Goal: Task Accomplishment & Management: Manage account settings

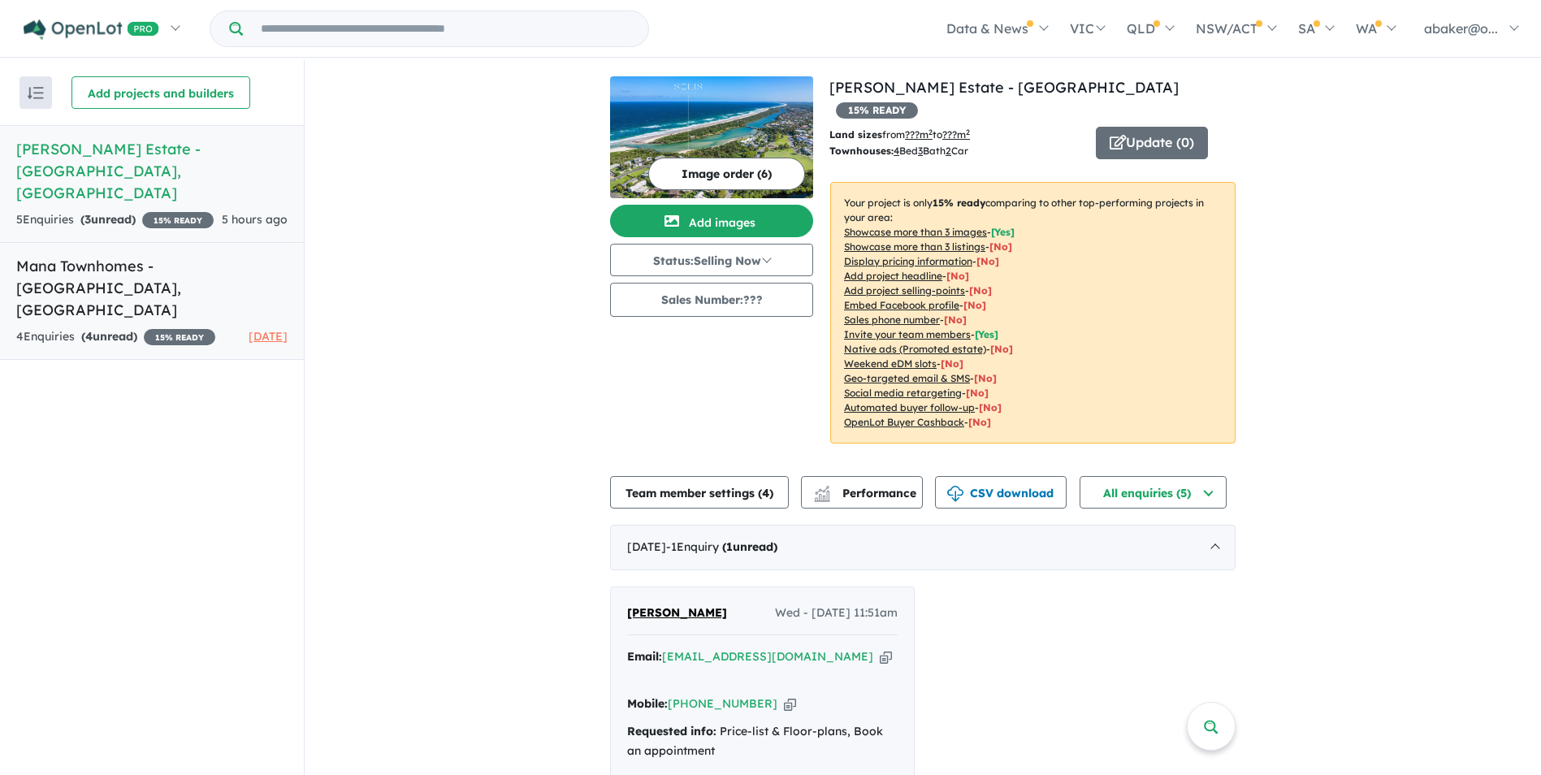
click at [115, 329] on strong "( 4 unread)" at bounding box center [109, 336] width 56 height 15
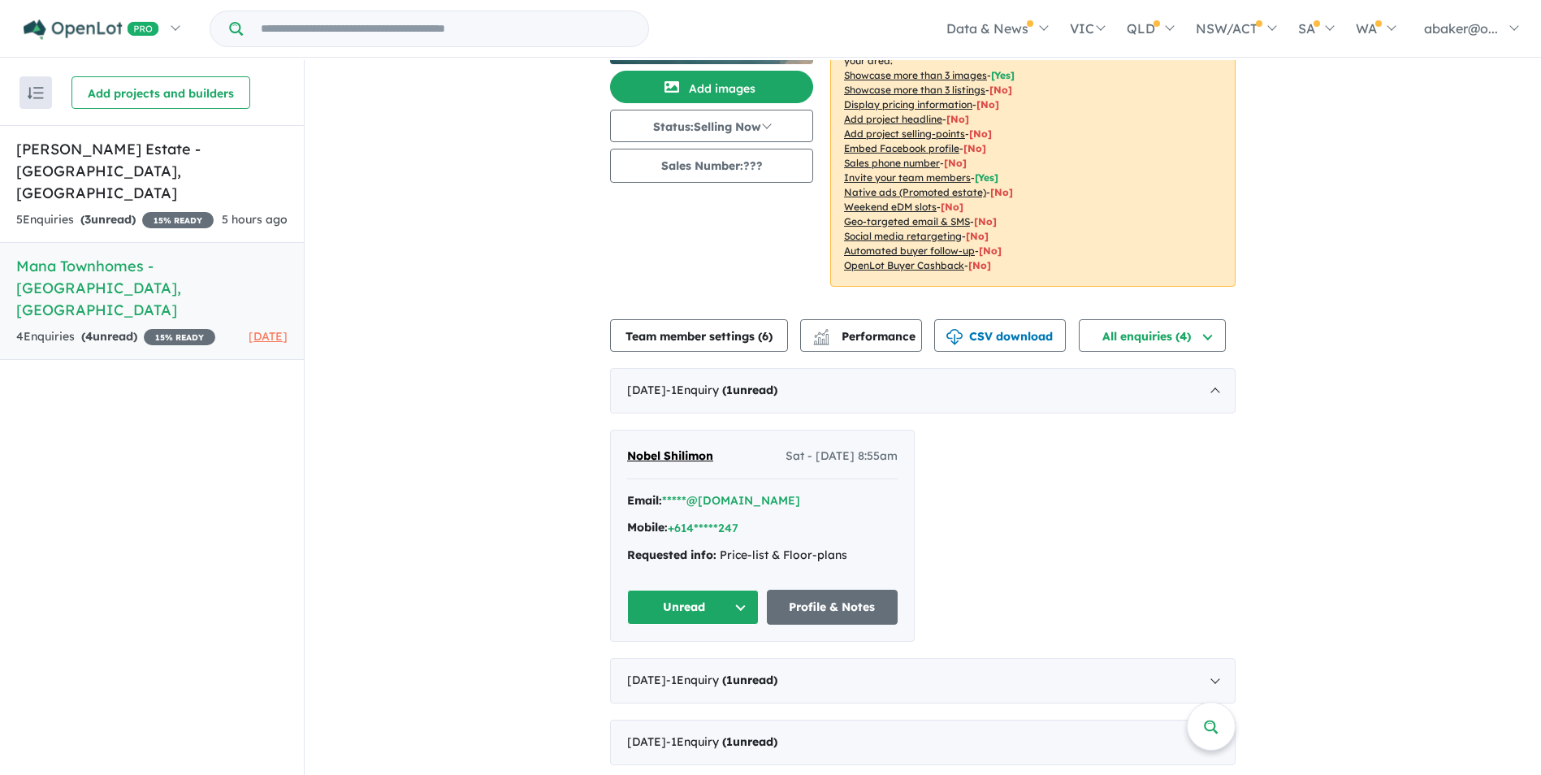
scroll to position [162, 0]
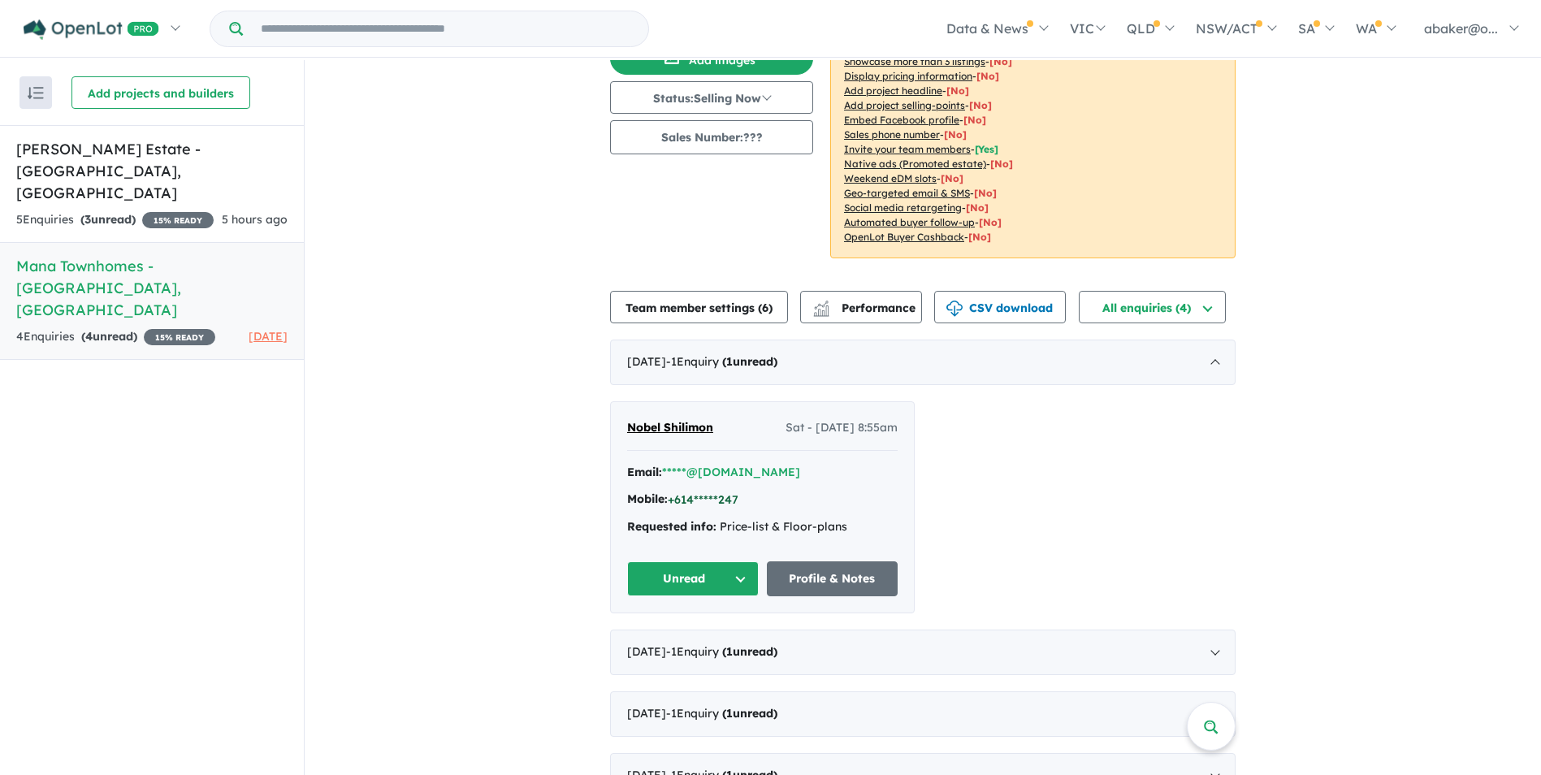
click at [698, 498] on button "+614*****247" at bounding box center [703, 499] width 71 height 17
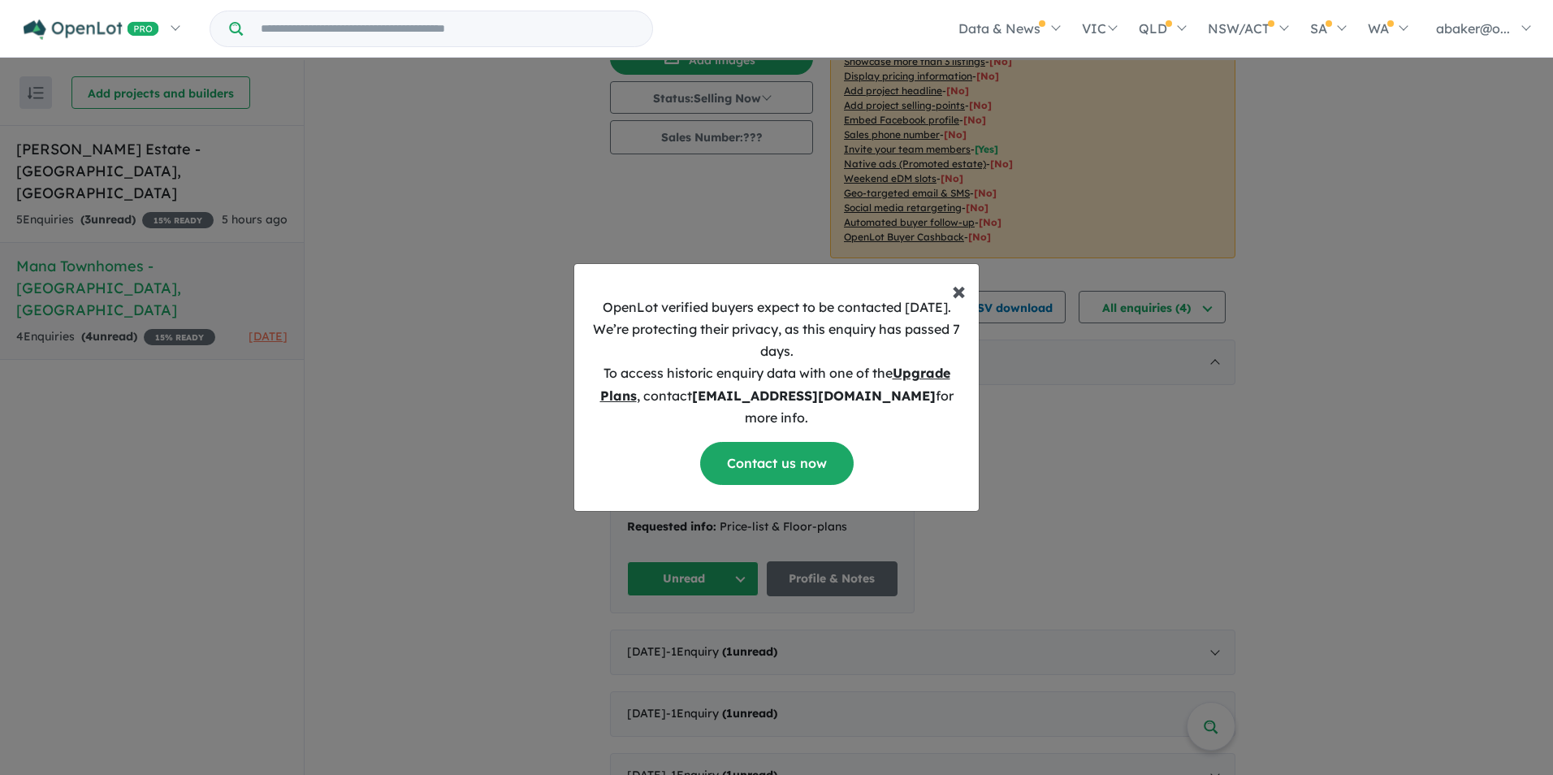
click at [957, 305] on span "×" at bounding box center [959, 290] width 14 height 32
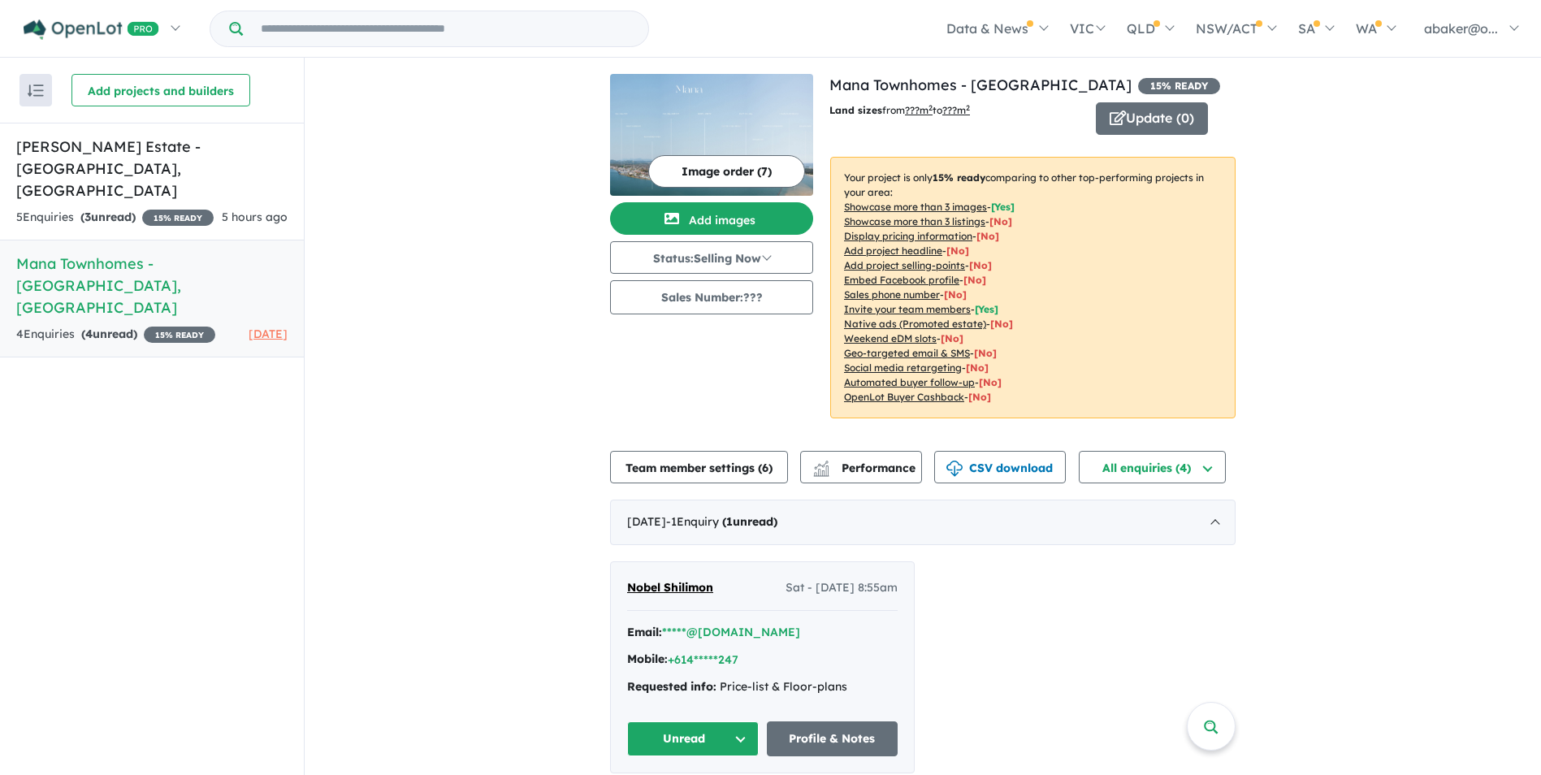
scroll to position [0, 0]
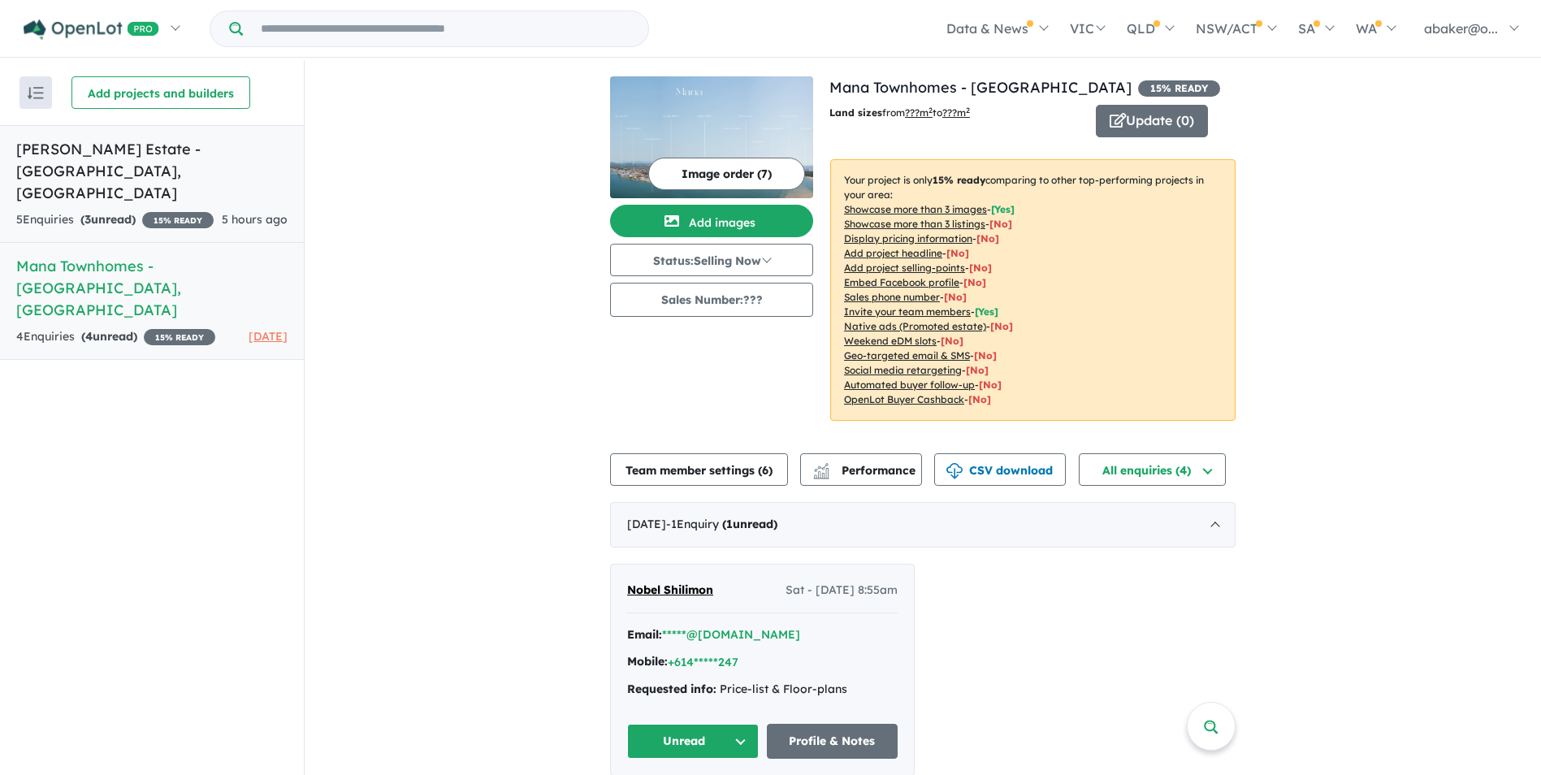
click at [120, 212] on strong "( 3 unread)" at bounding box center [107, 219] width 55 height 15
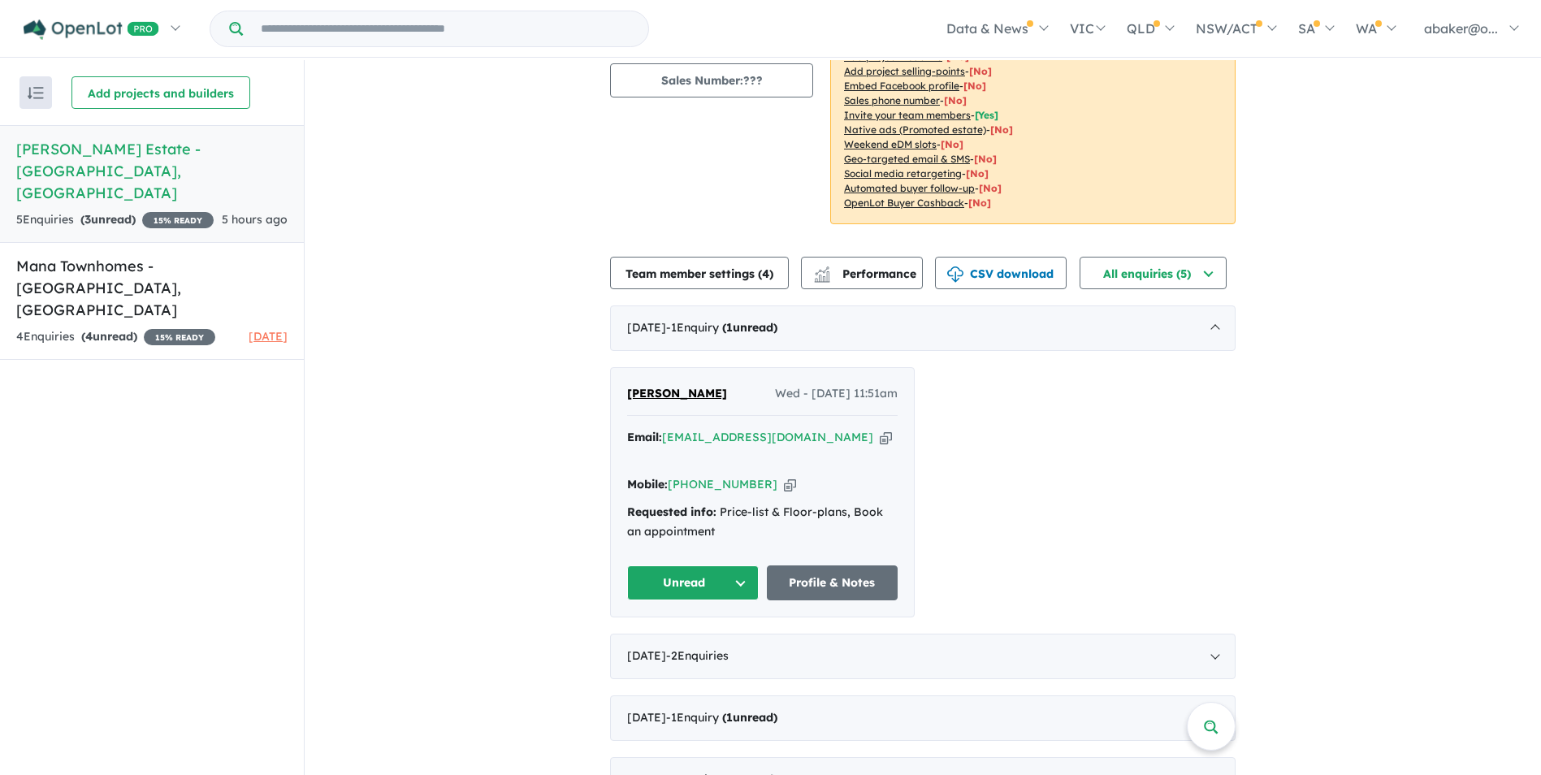
scroll to position [2, 0]
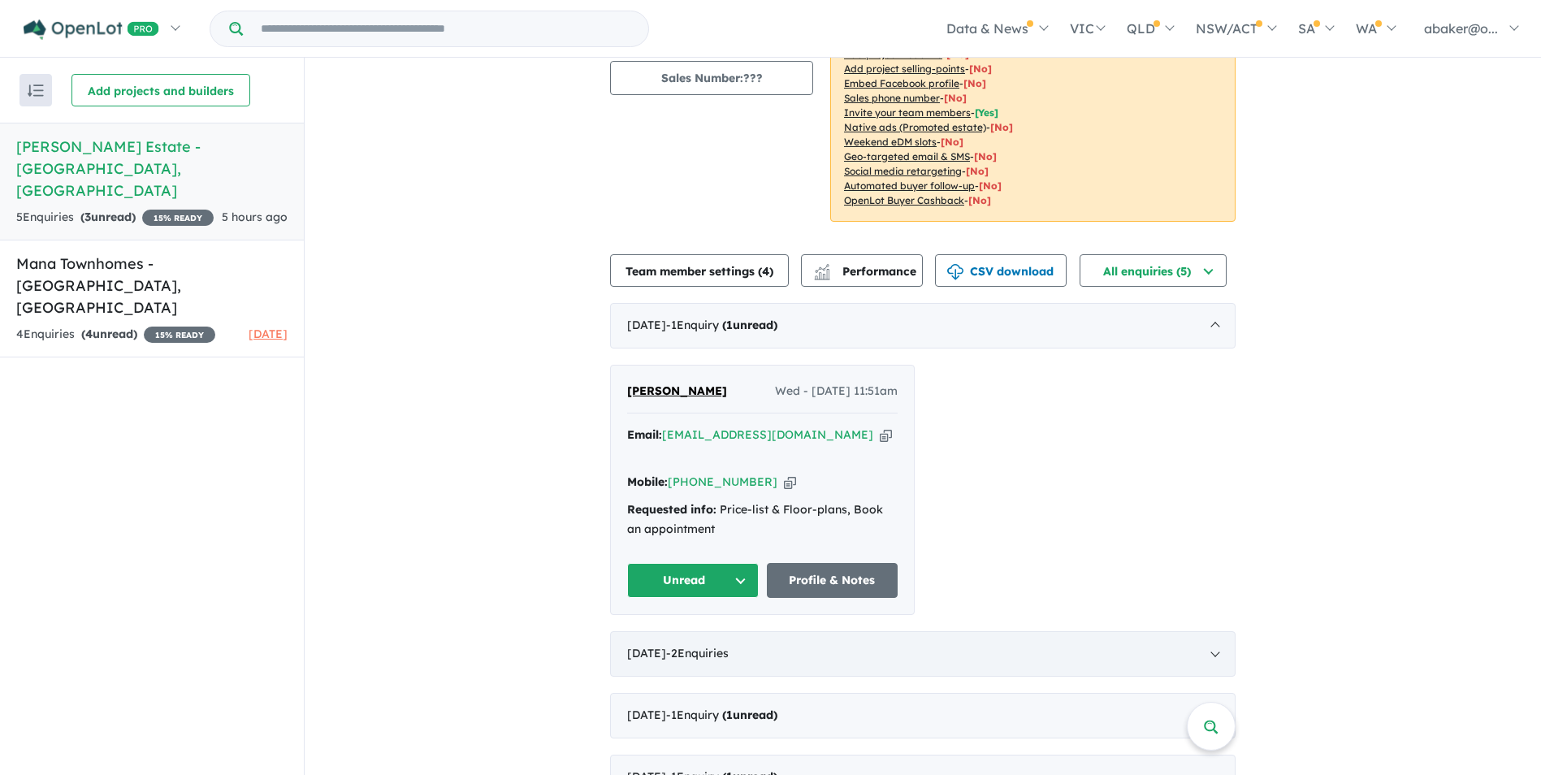
click at [1217, 631] on div "[DATE] - 2 Enquir ies ( 0 unread)" at bounding box center [922, 653] width 625 height 45
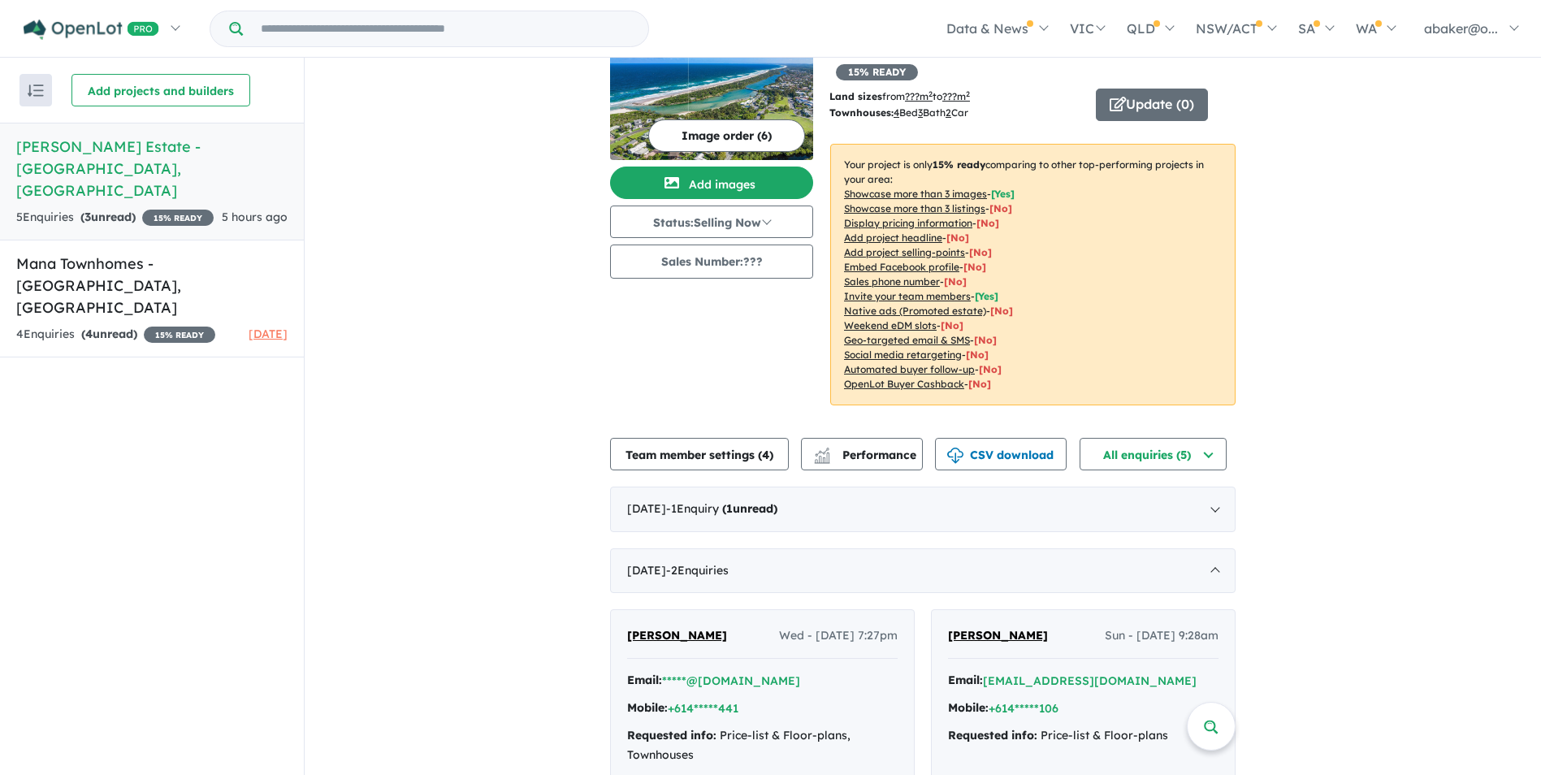
scroll to position [219, 0]
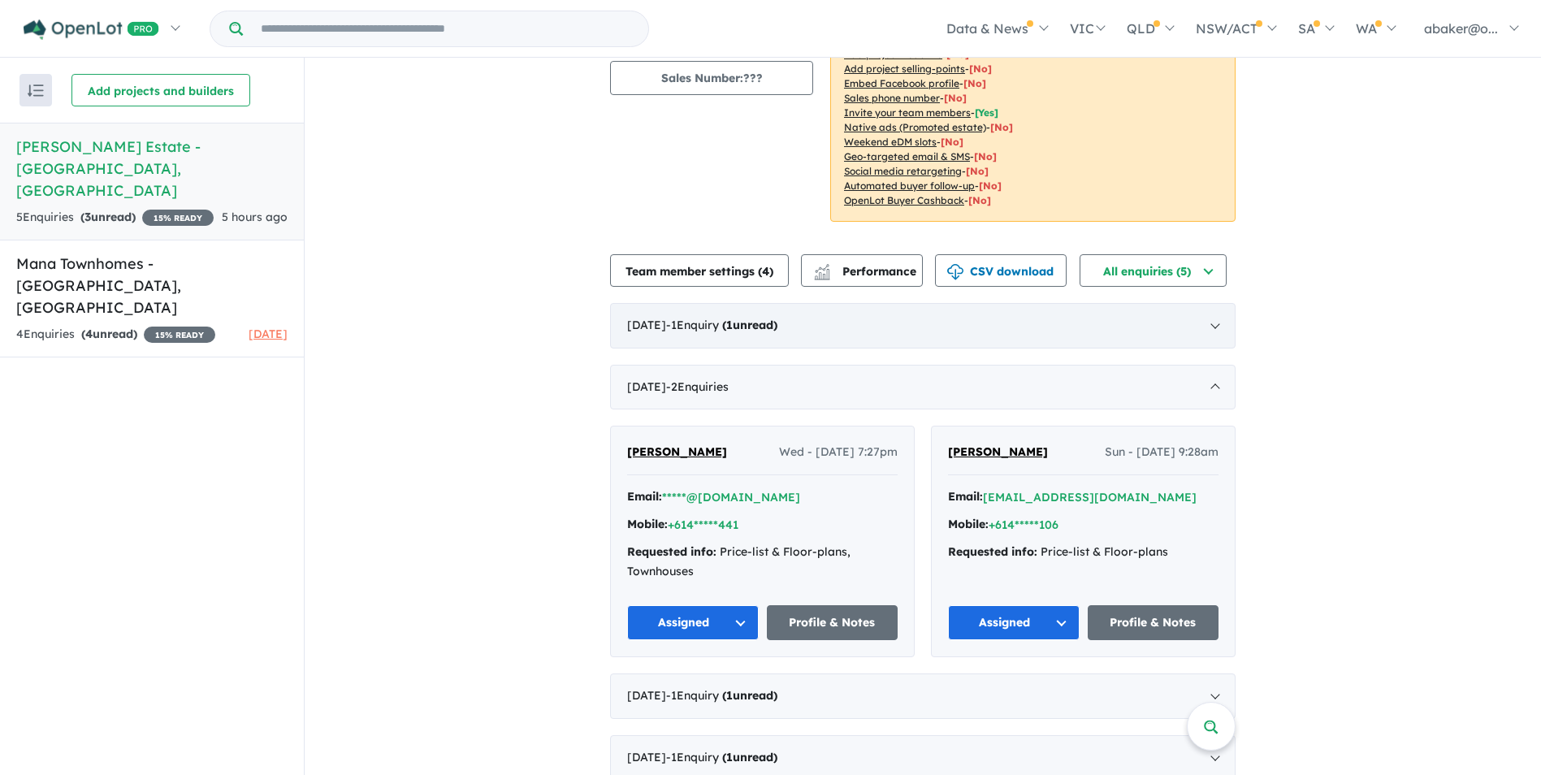
click at [1206, 305] on div "[DATE] - 1 Enquir y ( 1 unread)" at bounding box center [922, 325] width 625 height 45
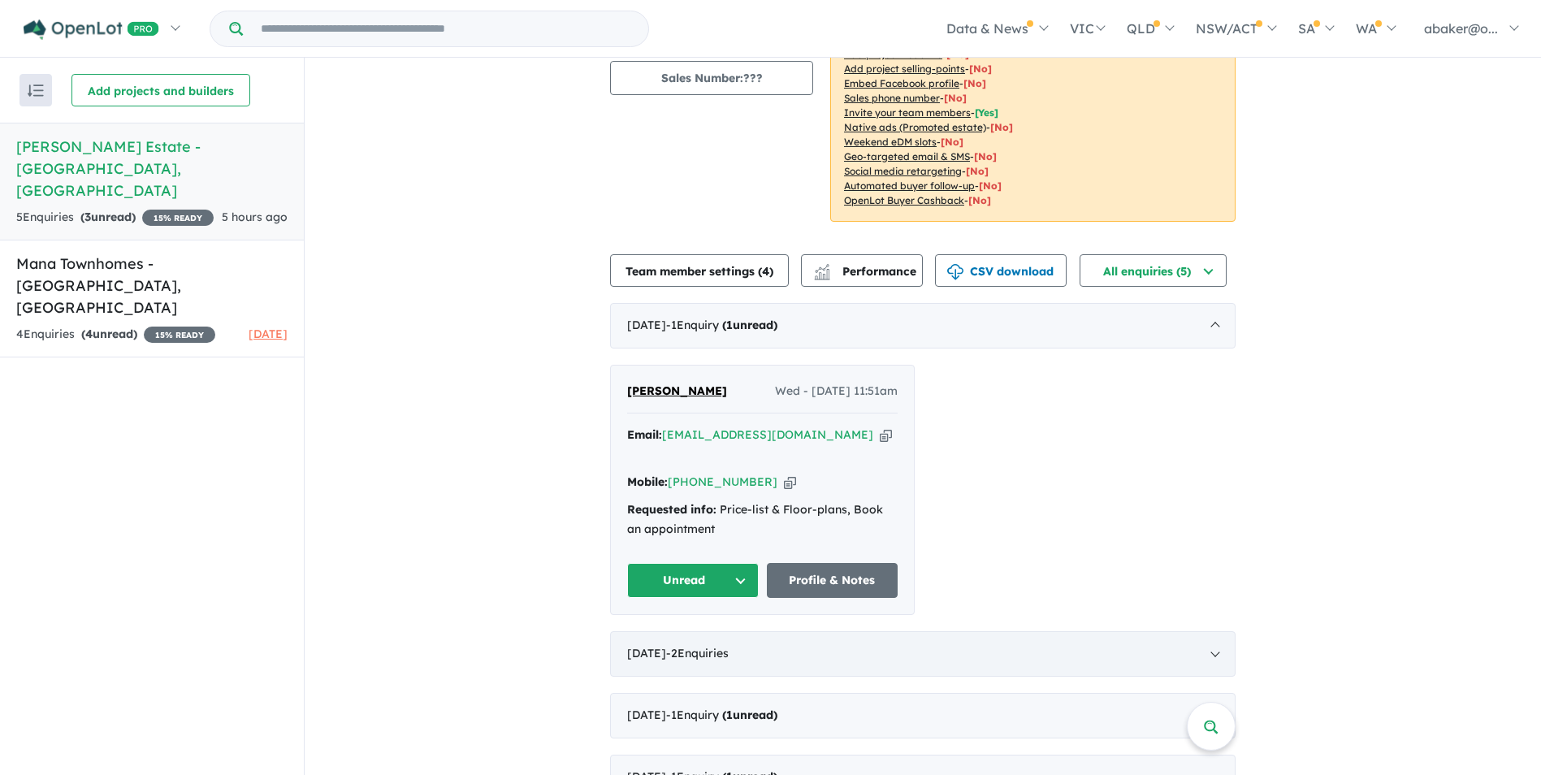
click at [1209, 631] on div "[DATE] - 2 Enquir ies ( 0 unread)" at bounding box center [922, 653] width 625 height 45
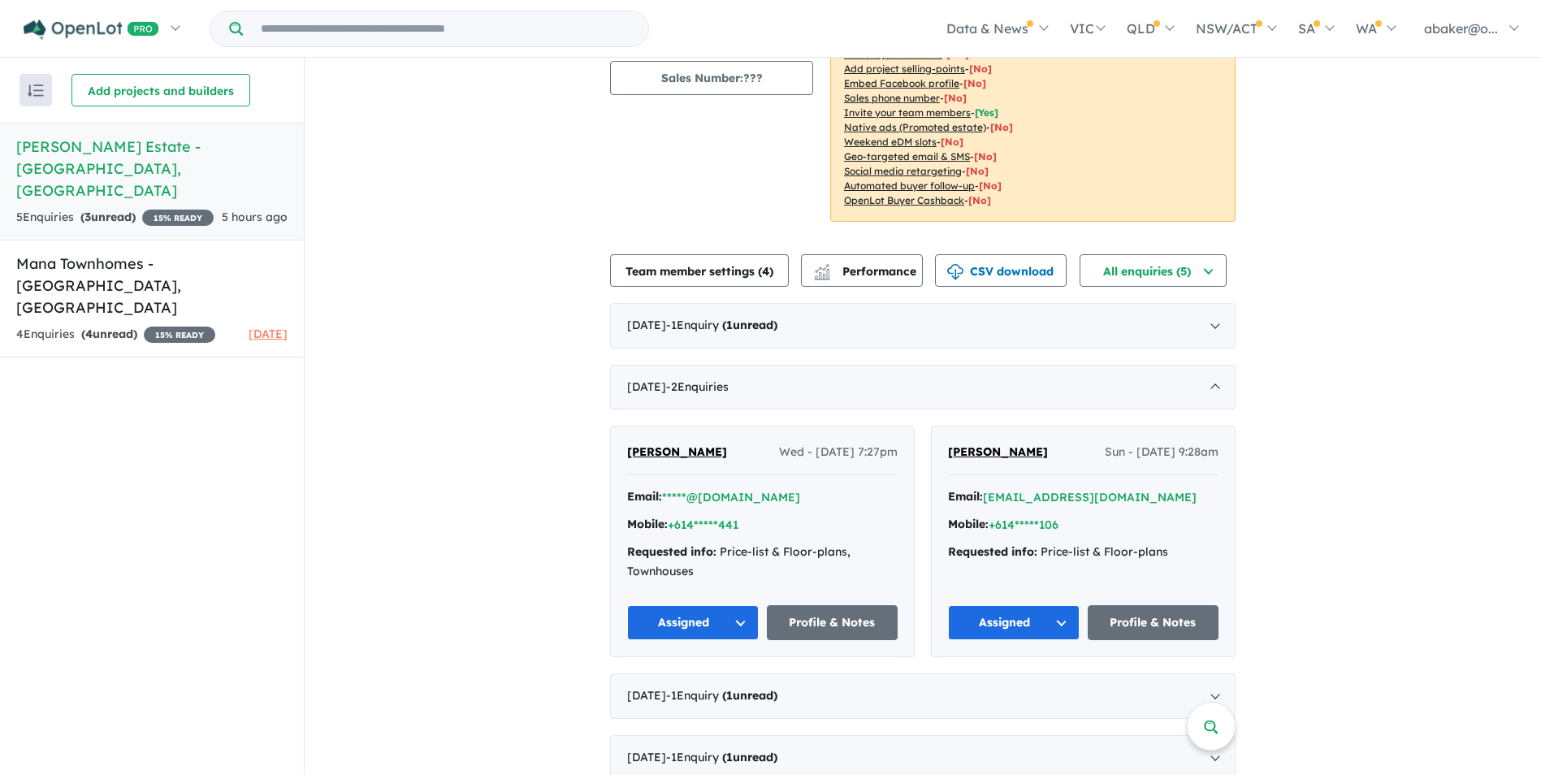
drag, startPoint x: 1213, startPoint y: 673, endPoint x: 1178, endPoint y: 660, distance: 37.3
click at [1213, 673] on div "[DATE] - 1 Enquir y ( 1 unread)" at bounding box center [922, 695] width 625 height 45
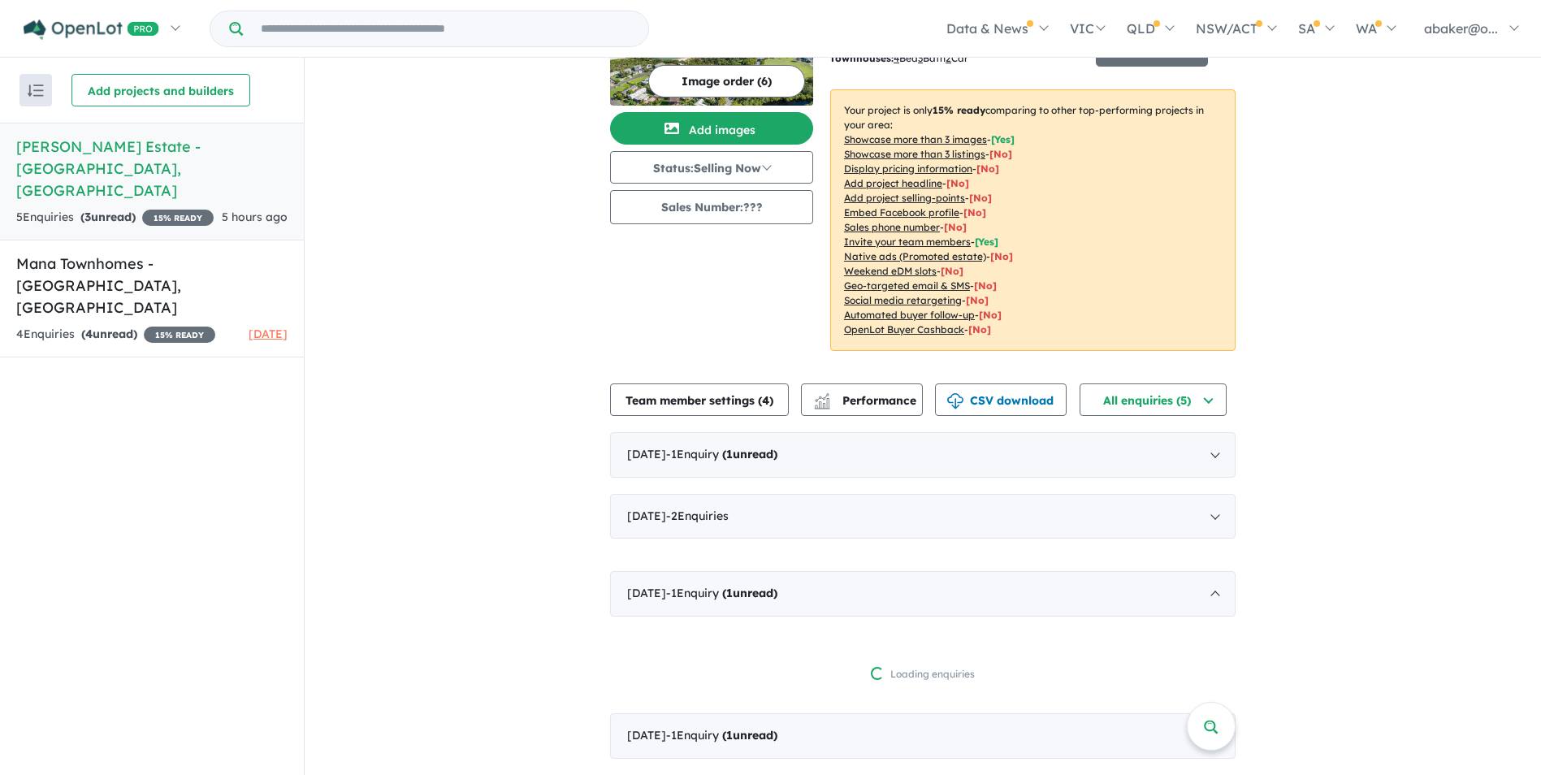
scroll to position [200, 0]
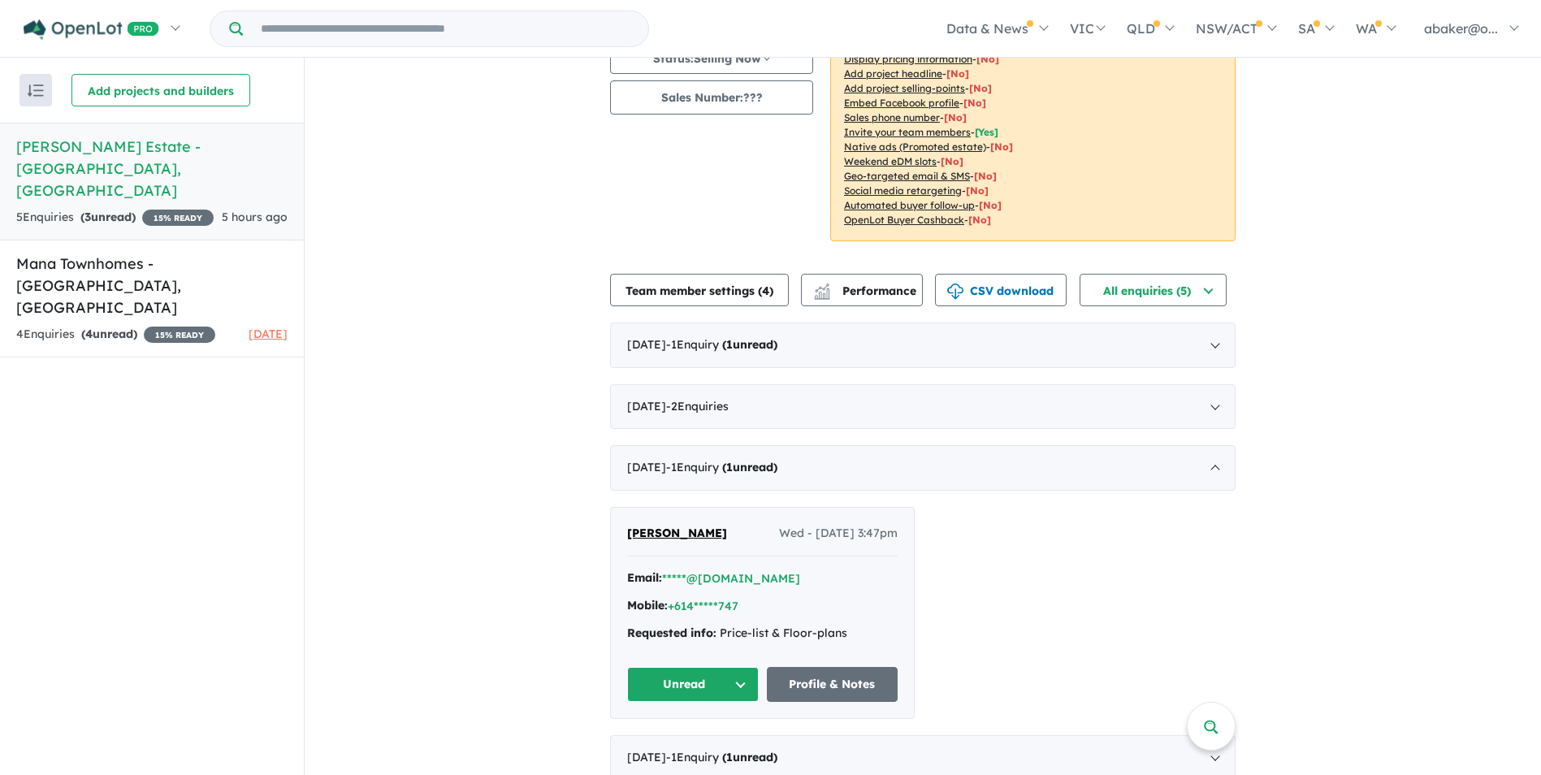
click at [499, 430] on div "View 2 projects in your account [PERSON_NAME] Estate - [GEOGRAPHIC_DATA] 15 % R…" at bounding box center [923, 327] width 1236 height 939
click at [1254, 742] on div "View 2 projects in your account [PERSON_NAME] Estate - [GEOGRAPHIC_DATA] 15 % R…" at bounding box center [923, 327] width 1236 height 939
click at [1205, 749] on link at bounding box center [1211, 726] width 49 height 49
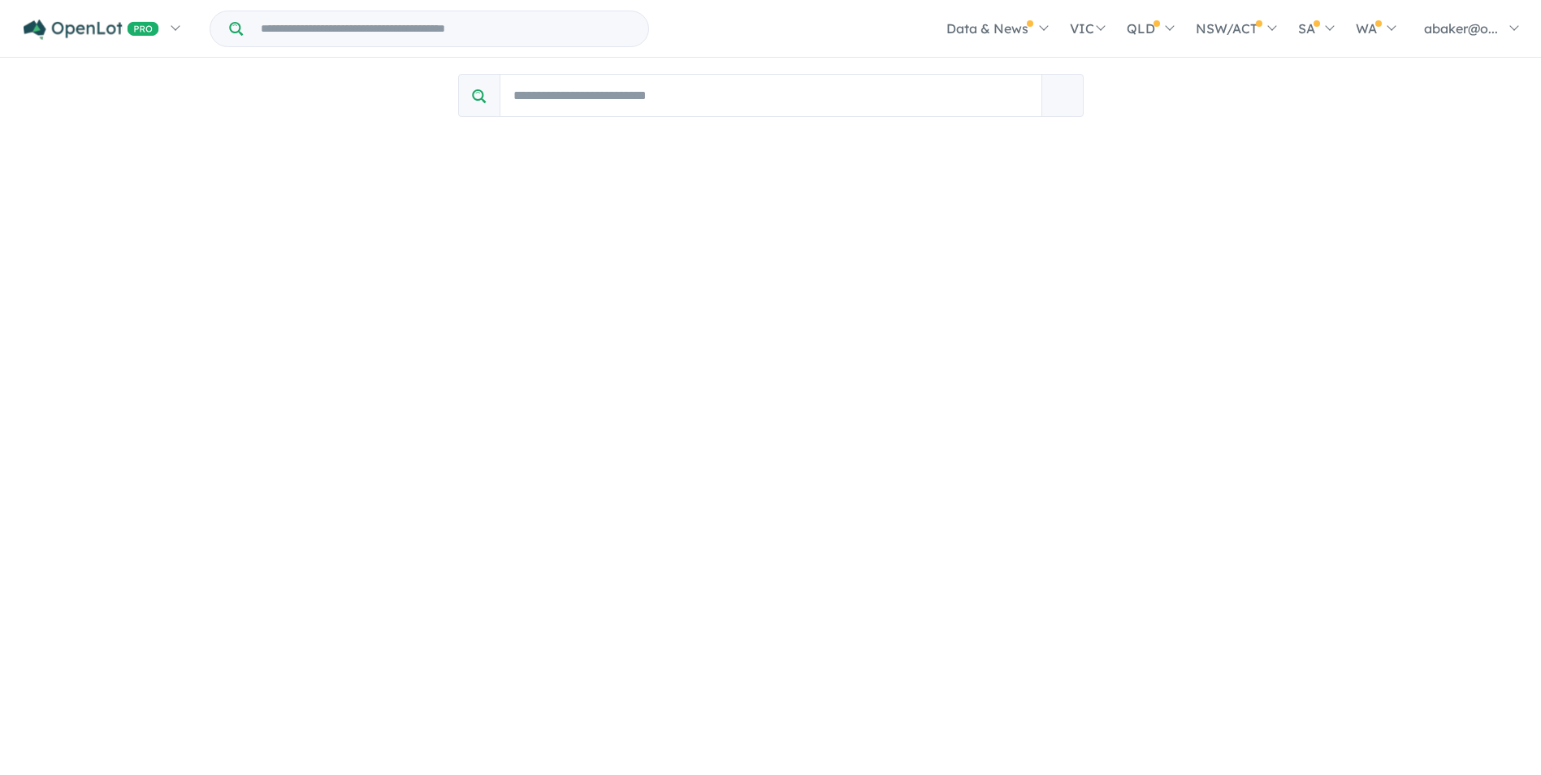
scroll to position [0, 0]
